Goal: Information Seeking & Learning: Find specific fact

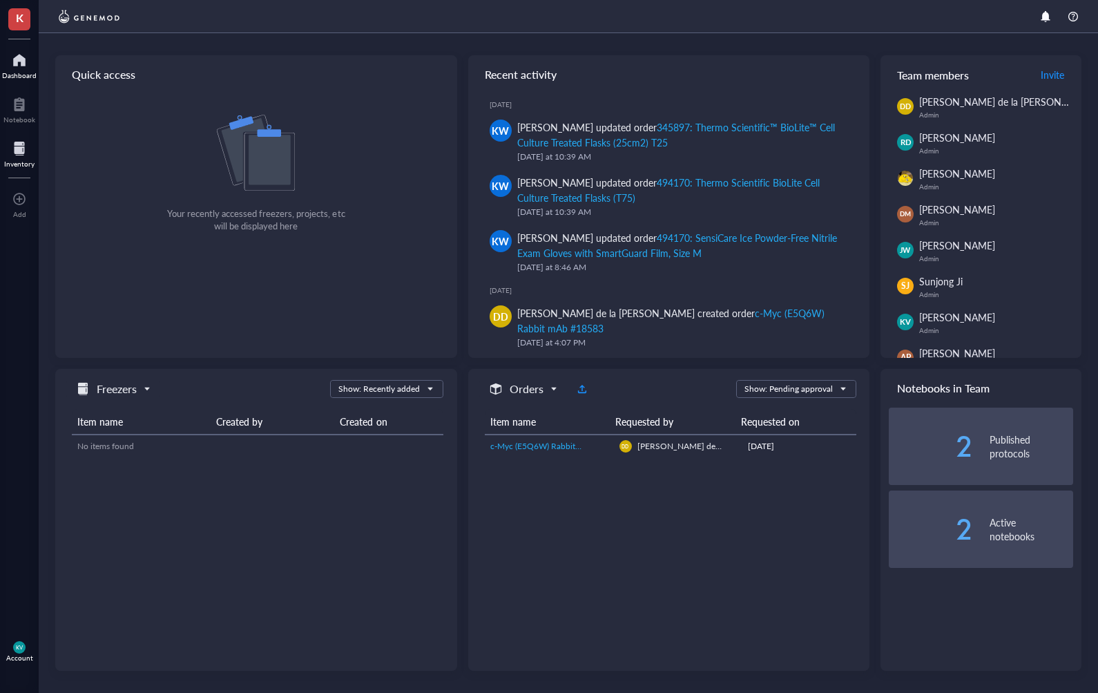
click at [29, 156] on div at bounding box center [19, 148] width 30 height 22
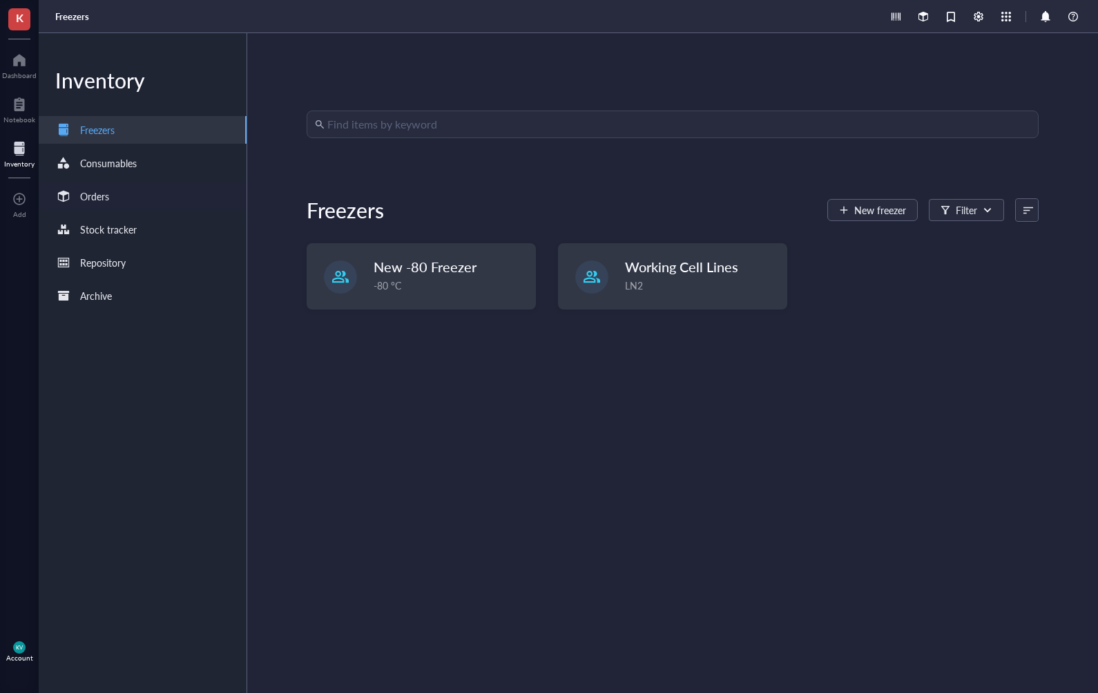
click at [145, 185] on div "Orders" at bounding box center [143, 196] width 208 height 28
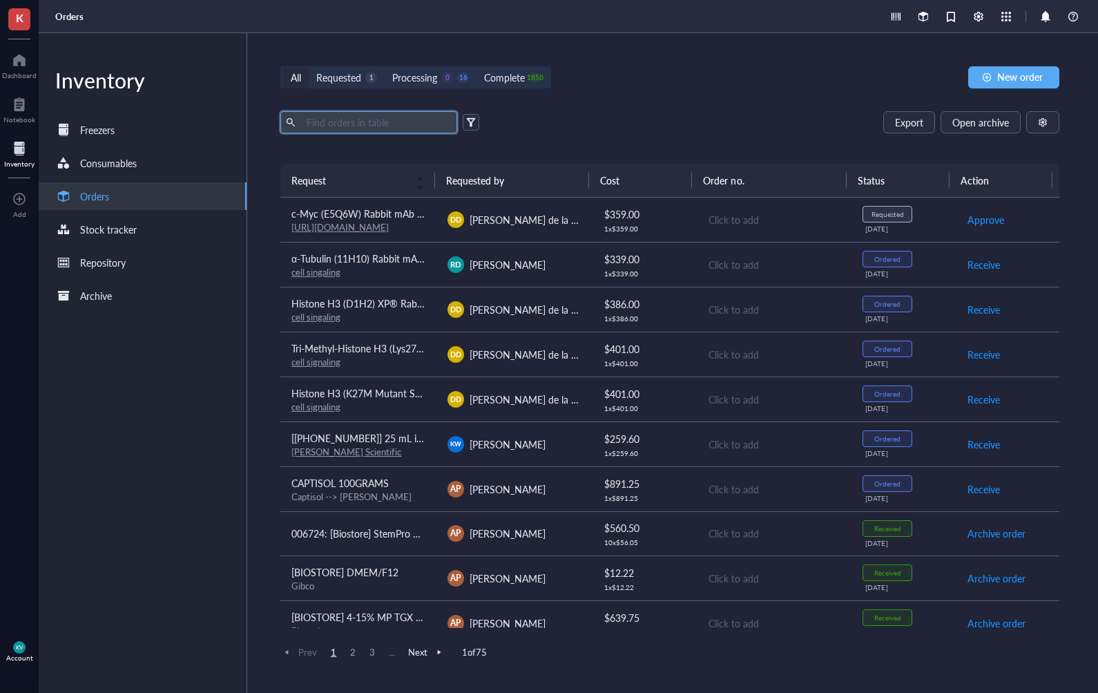
click at [345, 122] on input "text" at bounding box center [376, 122] width 151 height 21
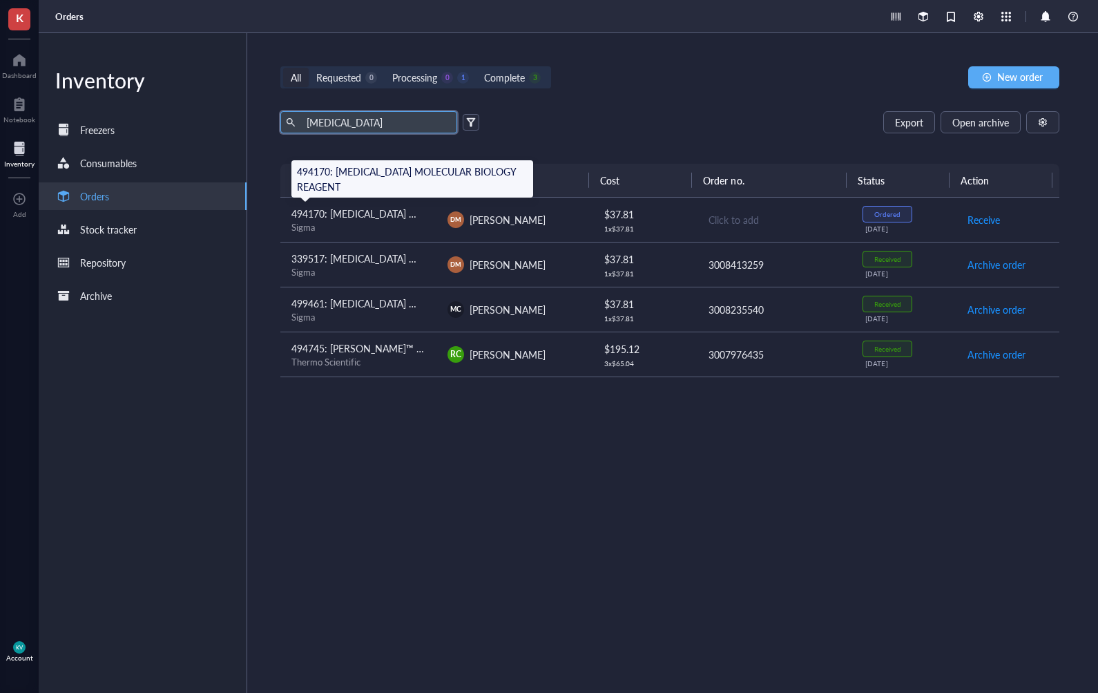
type input "[MEDICAL_DATA]"
click at [347, 210] on span "494170: [MEDICAL_DATA] MOLECULAR BIOLOGY REAGENT" at bounding box center [423, 213] width 265 height 14
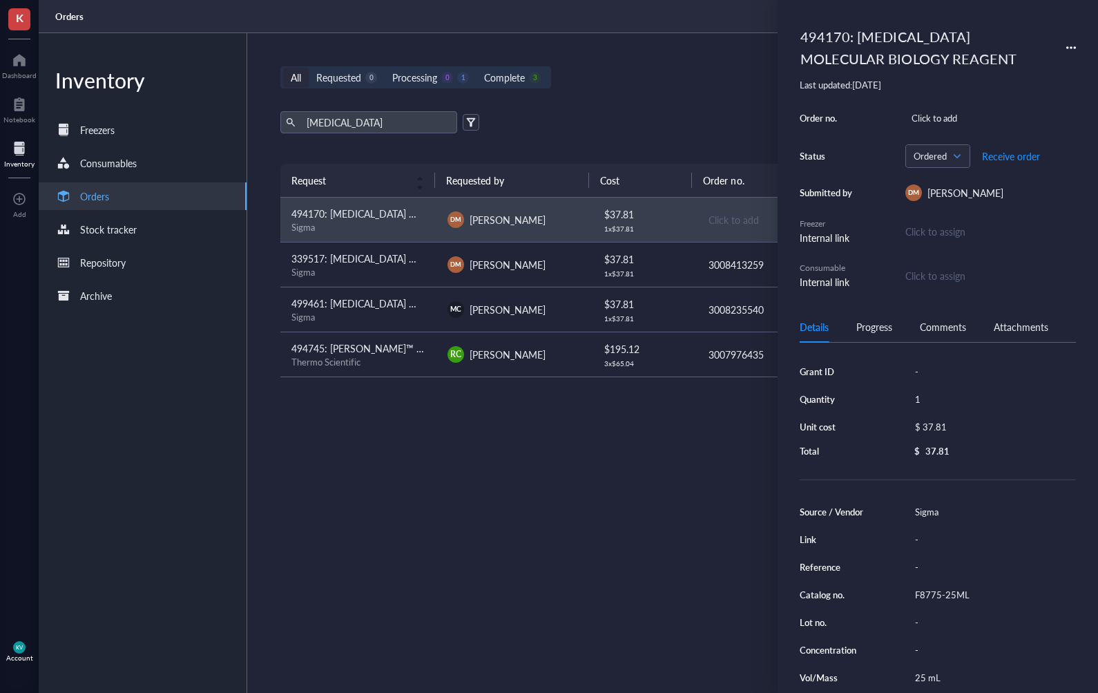
click at [378, 412] on div "Request Requested by Cost Order no. Status Action 494170: [MEDICAL_DATA] MOLECU…" at bounding box center [669, 395] width 779 height 463
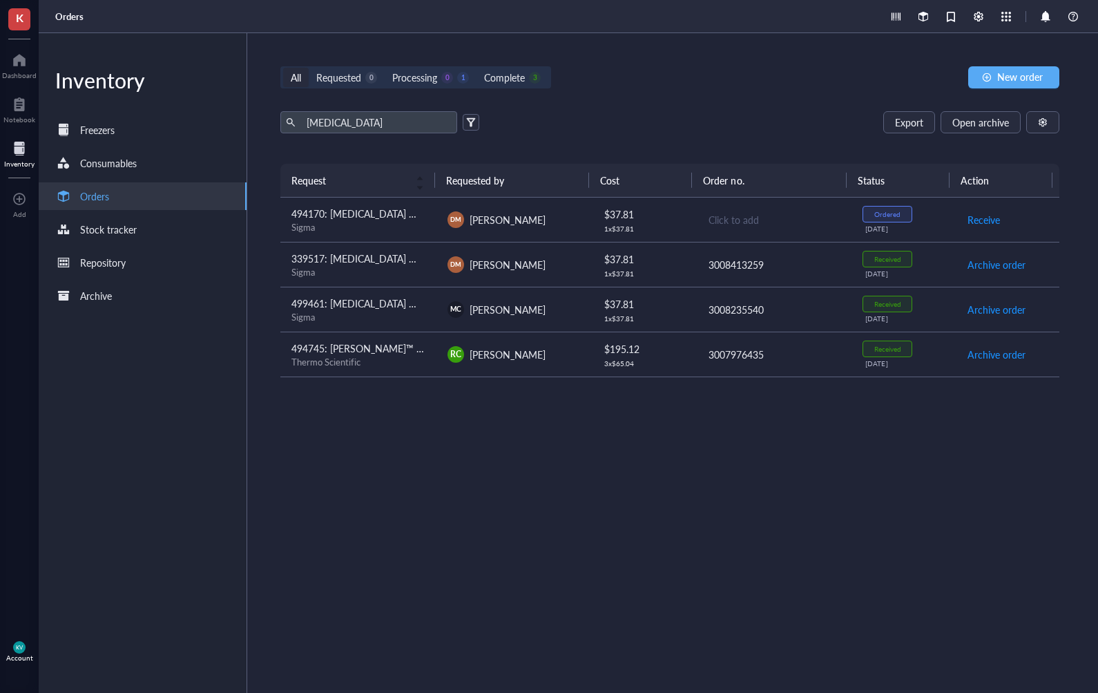
click at [357, 227] on div "Sigma" at bounding box center [358, 227] width 134 height 12
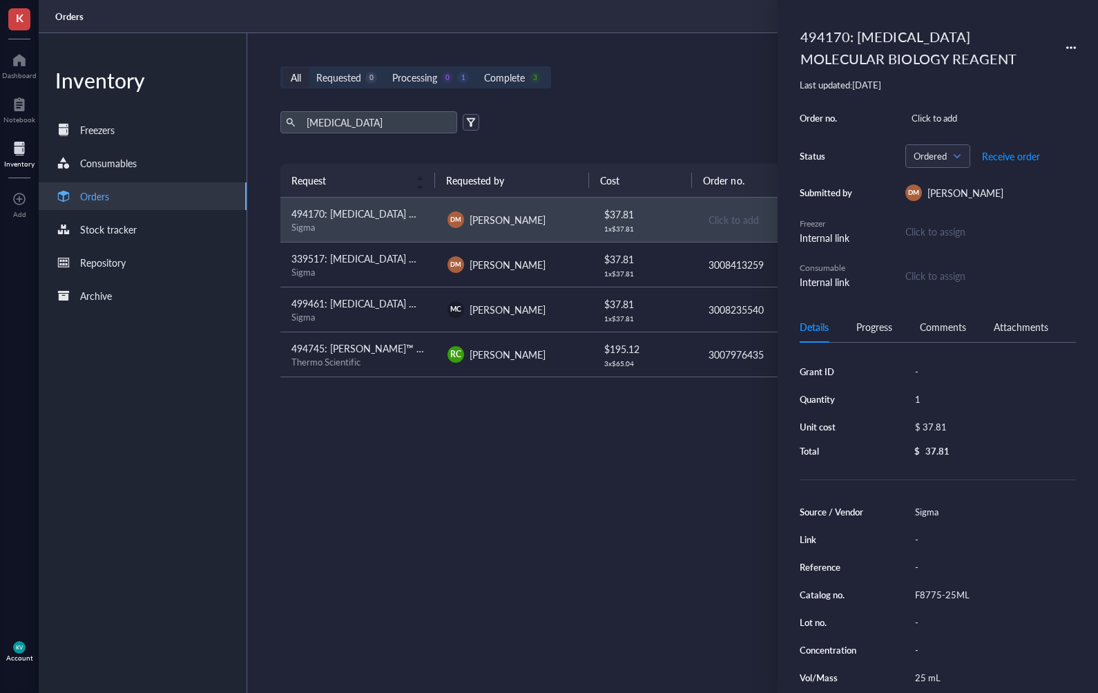
click at [326, 444] on div "Request Requested by Cost Order no. Status Action 494170: [MEDICAL_DATA] MOLECU…" at bounding box center [669, 395] width 779 height 463
